Goal: Task Accomplishment & Management: Complete application form

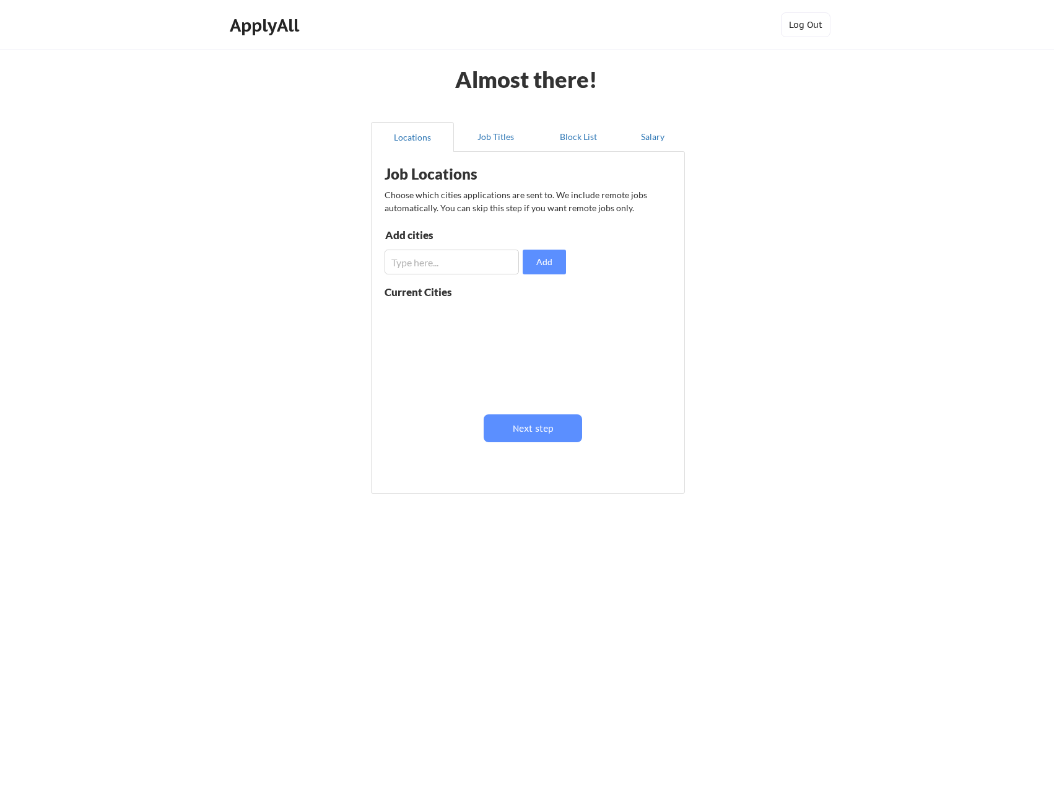
click at [922, 229] on div "Almost there! Locations Job Titles Block List Salary Job Locations Choose which…" at bounding box center [527, 393] width 1054 height 786
click at [519, 274] on div "Job Locations Choose which cities applications are sent to. We include remote j…" at bounding box center [530, 318] width 305 height 320
click at [527, 433] on button "Next step" at bounding box center [533, 428] width 98 height 28
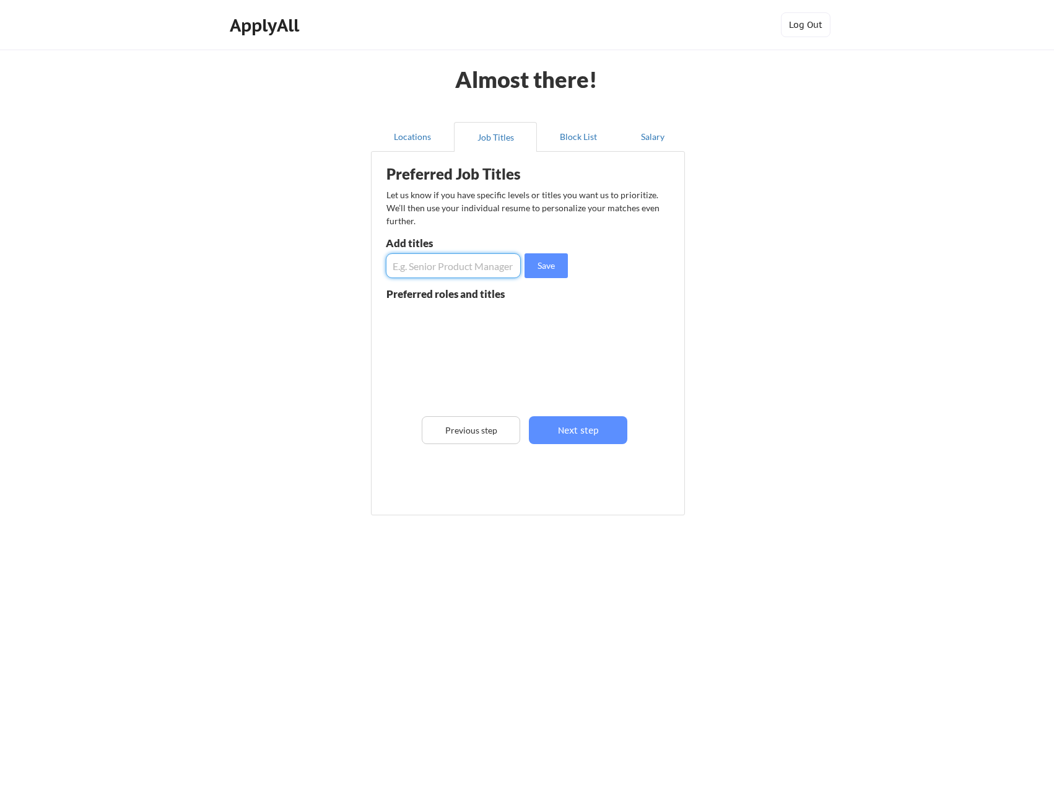
click at [448, 275] on input "input" at bounding box center [453, 265] width 135 height 25
click at [394, 274] on input "input" at bounding box center [453, 265] width 135 height 25
type input "Director, IT"
click at [542, 262] on button "Save" at bounding box center [546, 265] width 43 height 25
click at [438, 266] on input "input" at bounding box center [453, 265] width 135 height 25
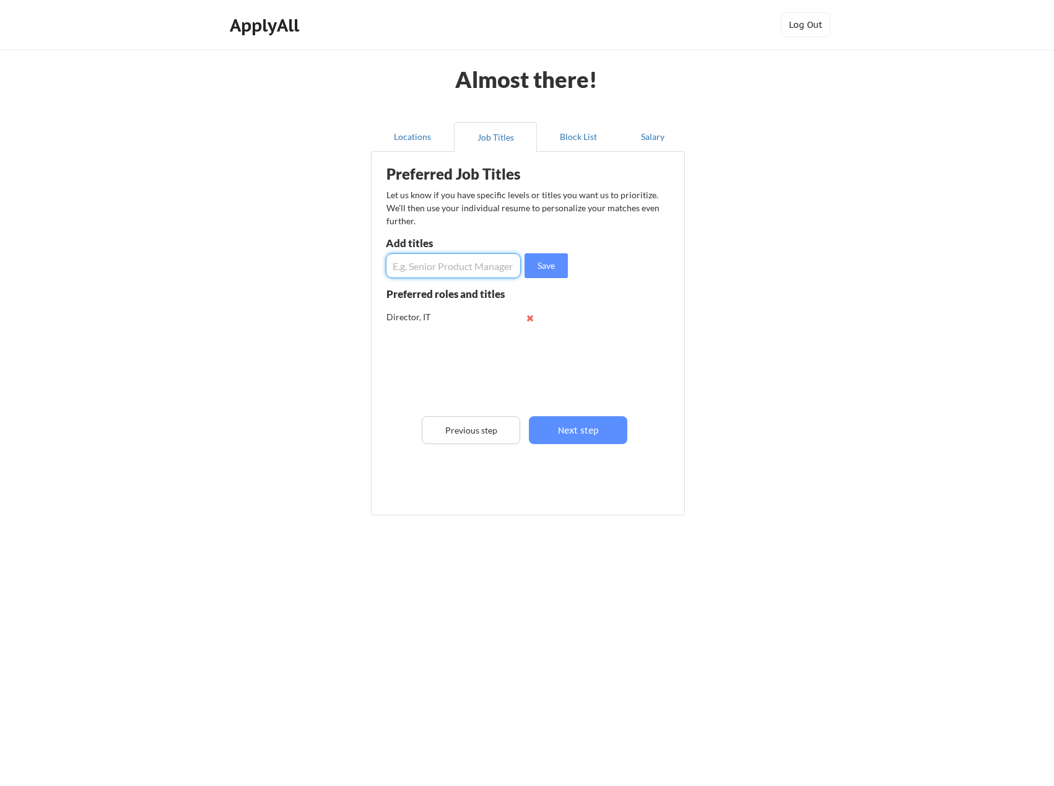
click at [433, 268] on input "input" at bounding box center [453, 265] width 135 height 25
type input "IT Analyst"
click at [546, 269] on button "Save" at bounding box center [546, 265] width 43 height 25
click at [580, 425] on button "Next step" at bounding box center [578, 430] width 98 height 28
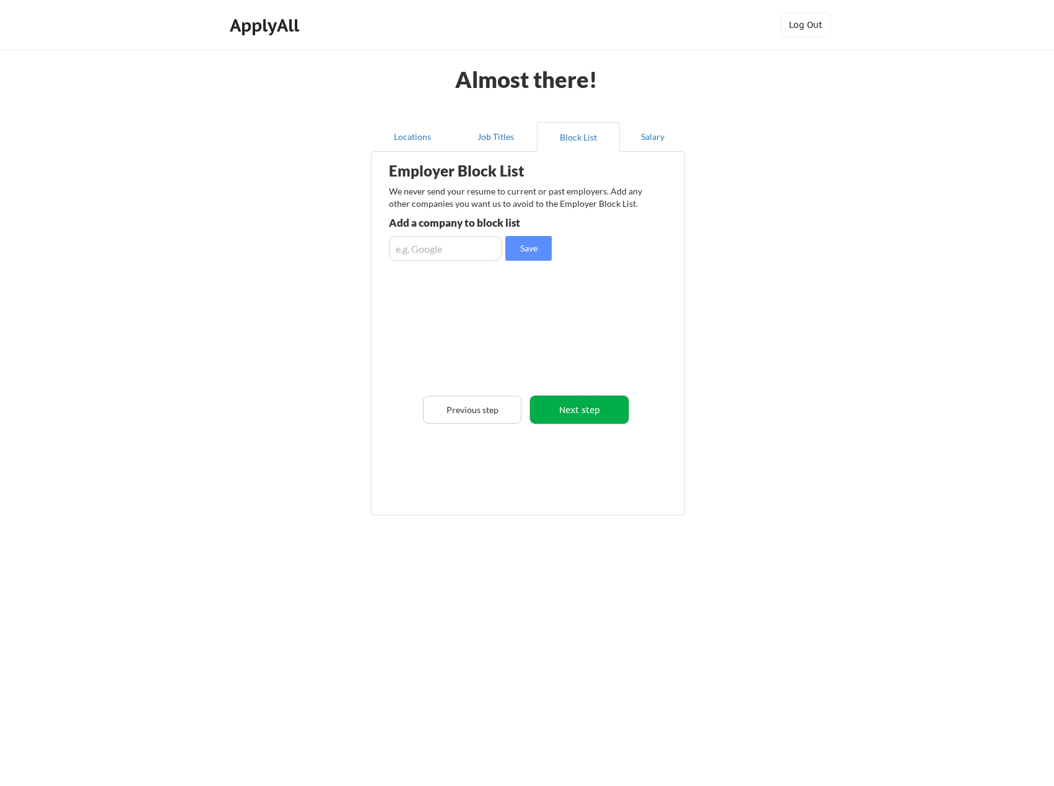
click at [568, 401] on button "Next step" at bounding box center [579, 410] width 98 height 28
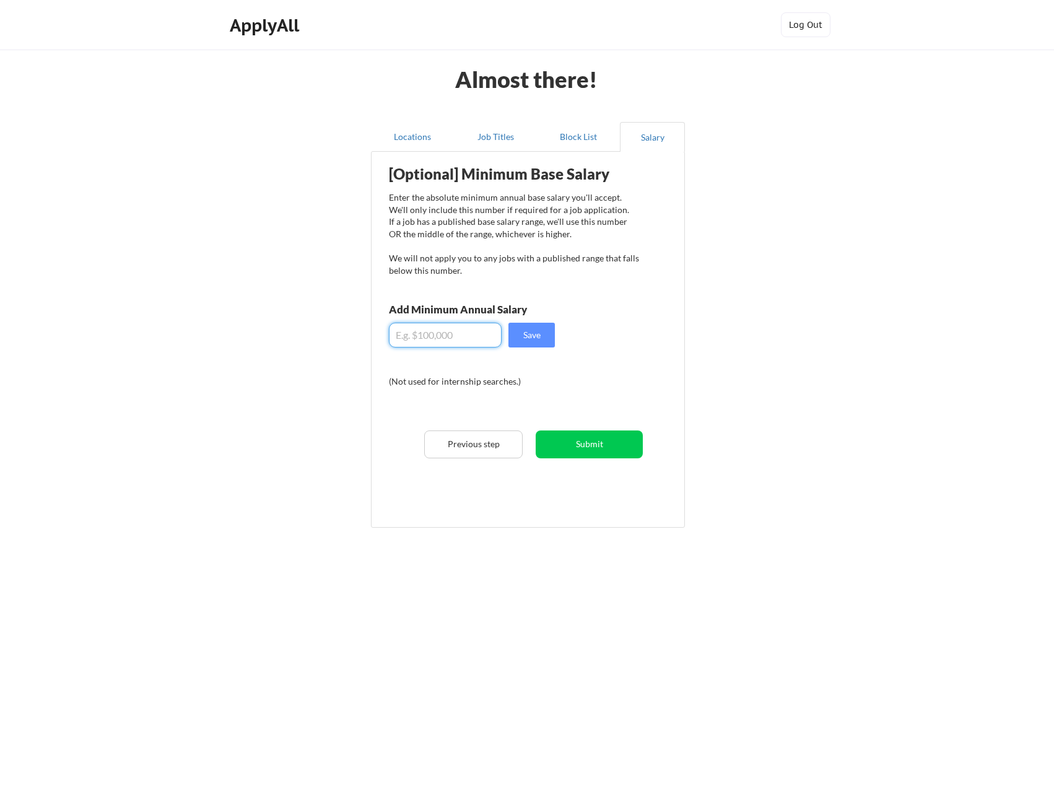
click at [486, 340] on input "input" at bounding box center [445, 335] width 113 height 25
type input "$115,000"
click at [515, 341] on button "Save" at bounding box center [531, 335] width 46 height 25
click at [578, 445] on button "Submit" at bounding box center [589, 444] width 107 height 28
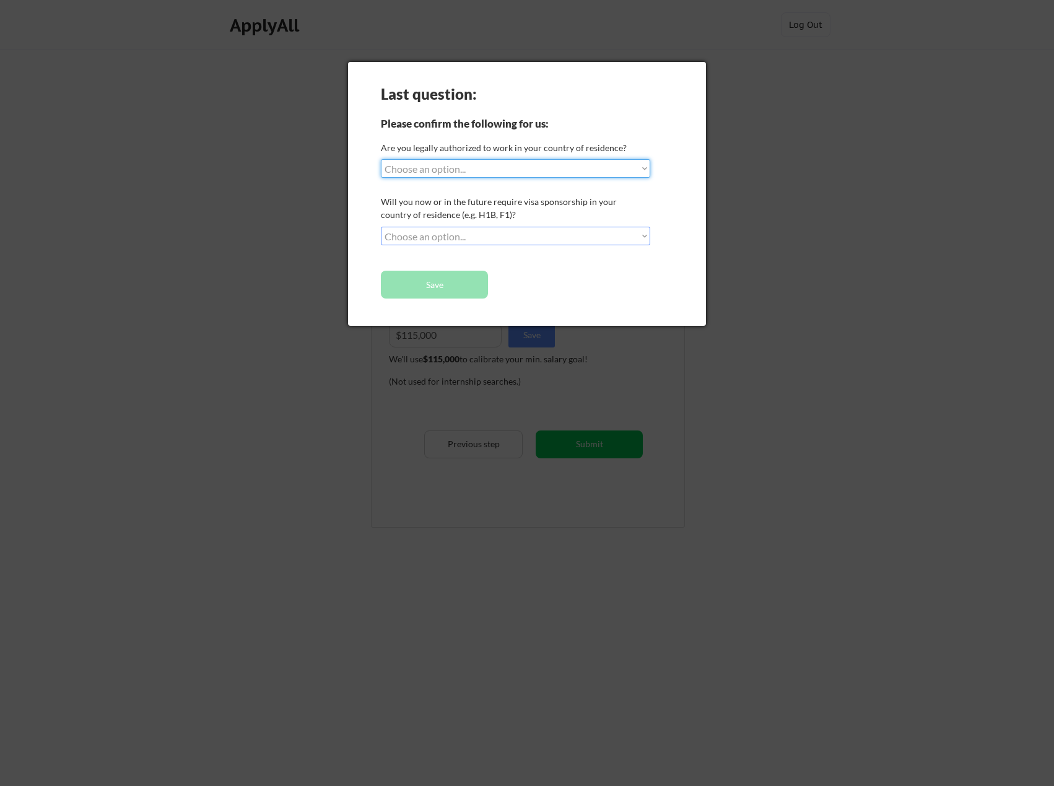
click at [493, 171] on select "Choose an option... Yes, I am a [DEMOGRAPHIC_DATA] Citizen Yes, I am a [DEMOGRA…" at bounding box center [515, 168] width 269 height 19
select select ""yes__i_am_a_[DEMOGRAPHIC_DATA]""
click at [381, 159] on select "Choose an option... Yes, I am a [DEMOGRAPHIC_DATA] Citizen Yes, I am a [DEMOGRA…" at bounding box center [515, 168] width 269 height 19
click at [472, 238] on select "Choose an option... No, I will not need sponsorship Yes, I will need sponsorship" at bounding box center [515, 236] width 269 height 19
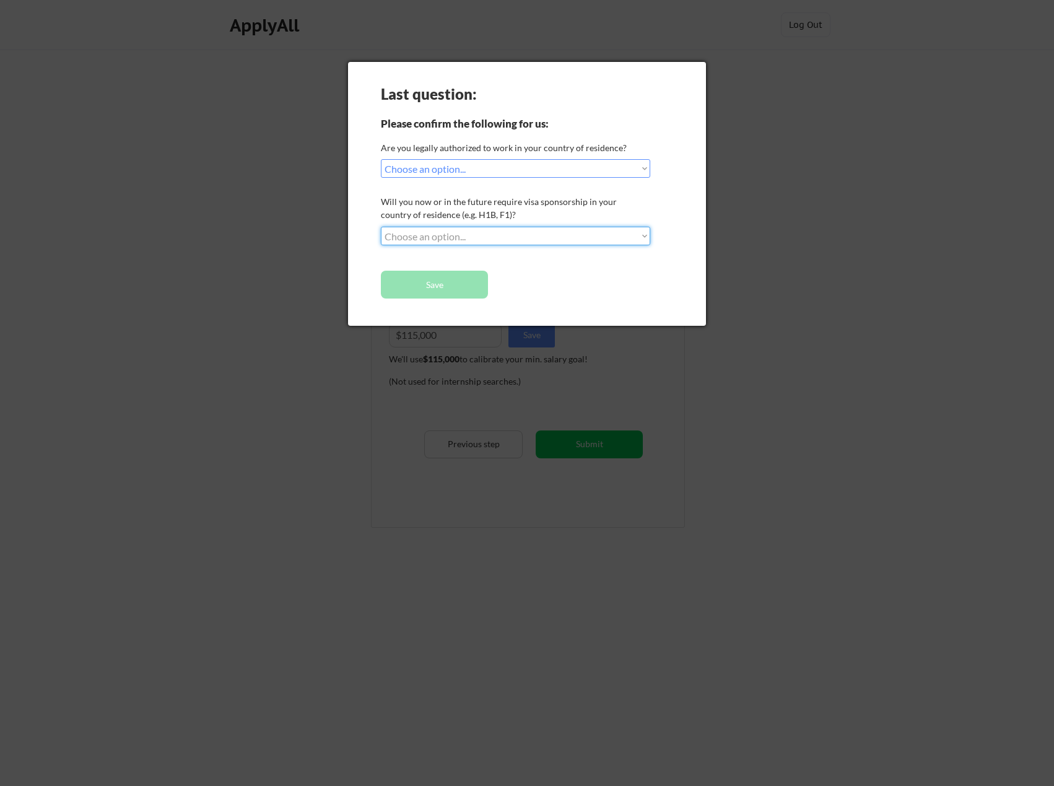
select select ""no__i_will_not_need_sponsorship""
click at [381, 227] on select "Choose an option... No, I will not need sponsorship Yes, I will need sponsorship" at bounding box center [515, 236] width 269 height 19
click at [463, 281] on button "Save" at bounding box center [434, 285] width 107 height 28
